Goal: Transaction & Acquisition: Purchase product/service

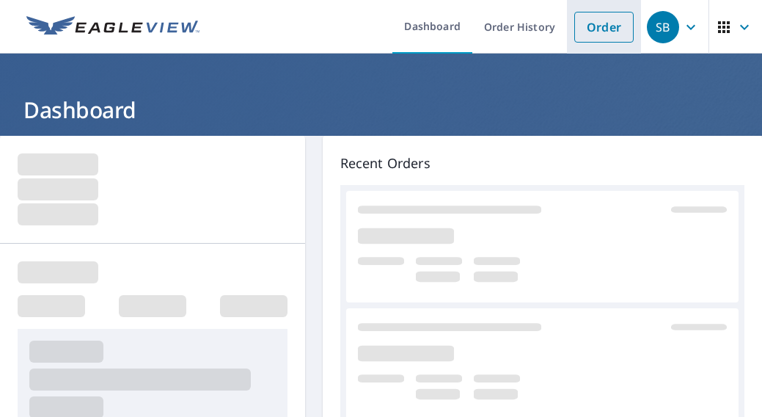
click at [597, 29] on link "Order" at bounding box center [603, 27] width 59 height 31
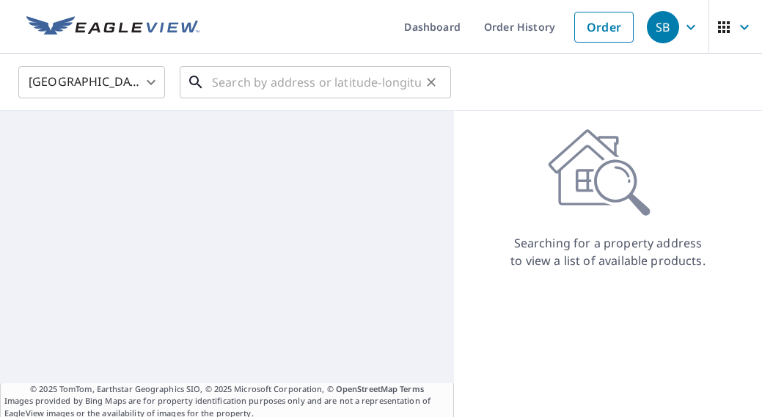
click at [358, 82] on input "text" at bounding box center [316, 82] width 209 height 41
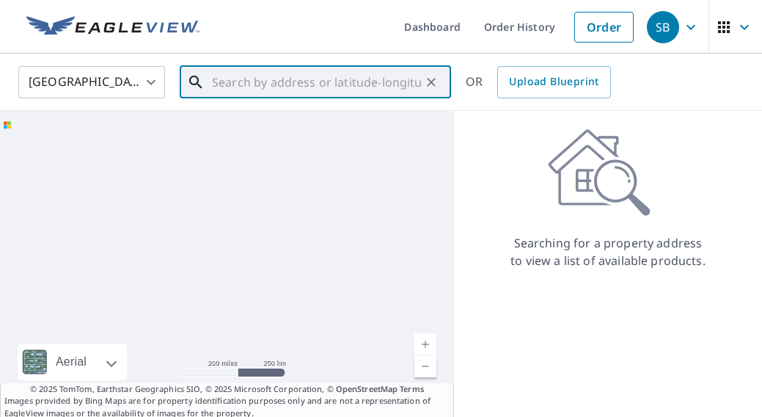
paste input "[STREET_ADDRESS][PERSON_NAME]"
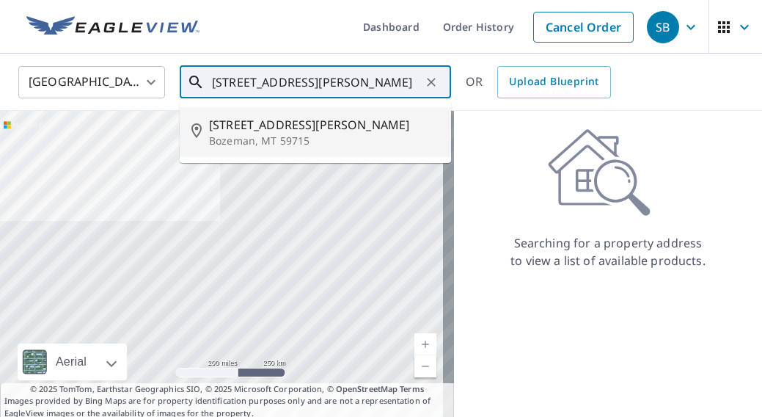
click at [271, 130] on span "[STREET_ADDRESS][PERSON_NAME]" at bounding box center [324, 125] width 230 height 18
type input "[STREET_ADDRESS][PERSON_NAME]"
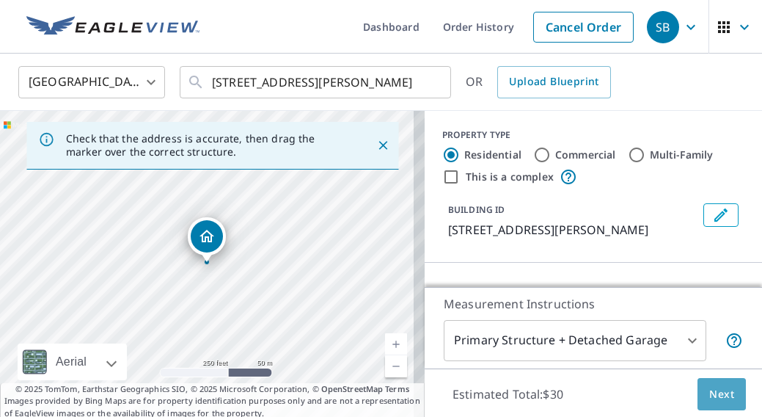
click at [714, 397] on span "Next" at bounding box center [721, 394] width 25 height 18
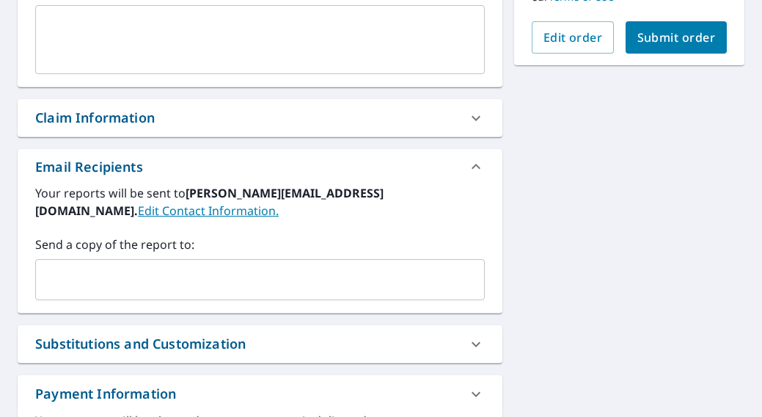
scroll to position [440, 0]
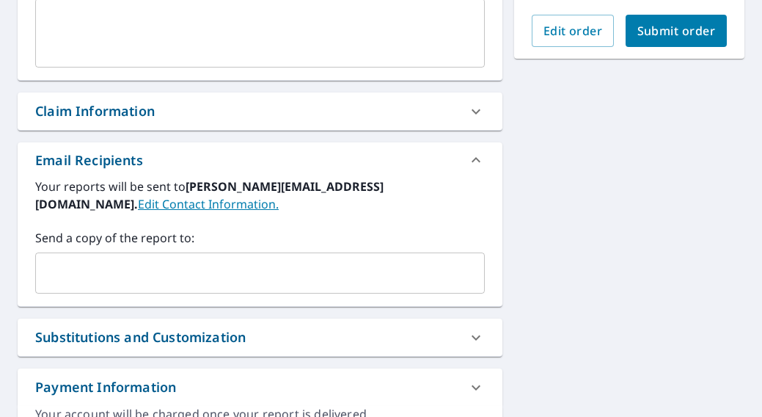
click at [205, 279] on input "text" at bounding box center [249, 273] width 414 height 28
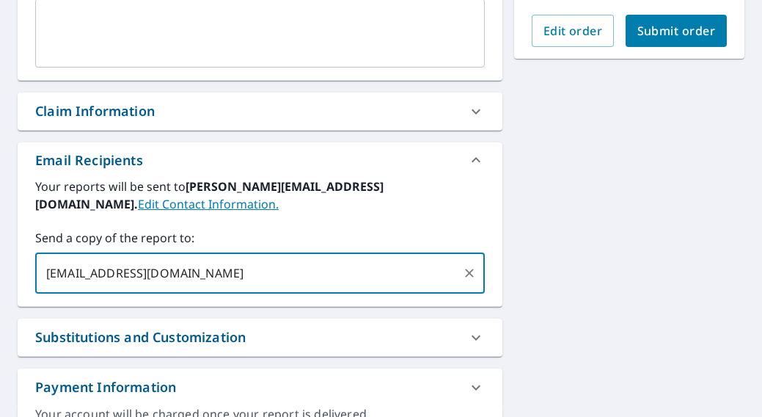
type input "[EMAIL_ADDRESS][DOMAIN_NAME]"
click at [656, 40] on button "Submit order" at bounding box center [677, 31] width 102 height 32
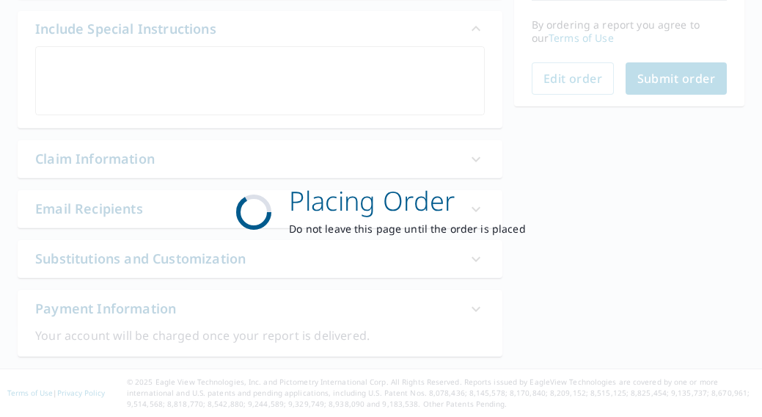
scroll to position [392, 0]
